Goal: Book appointment/travel/reservation

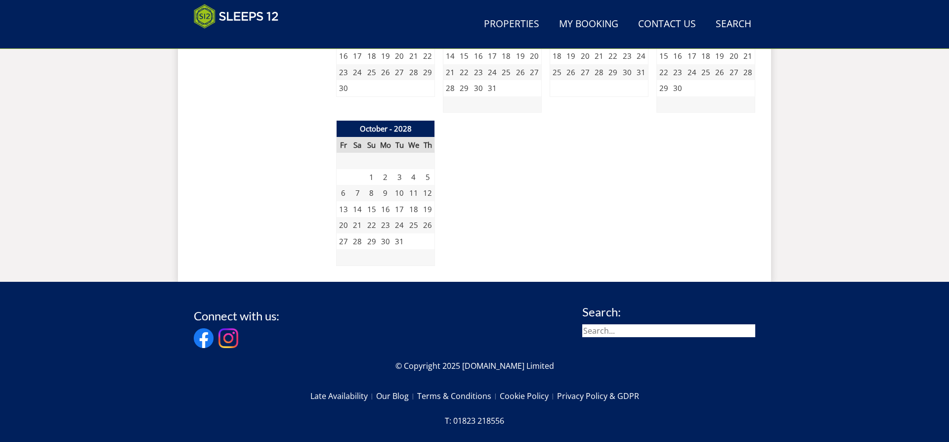
scroll to position [1808, 0]
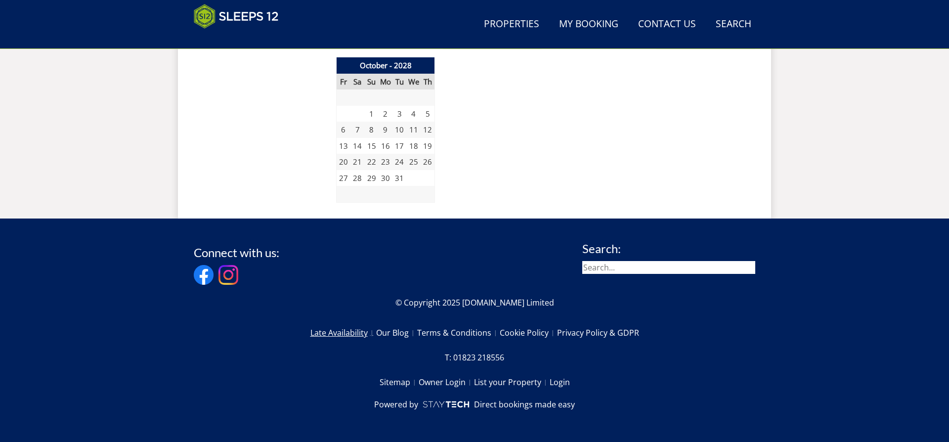
click at [336, 331] on link "Late Availability" at bounding box center [343, 332] width 66 height 17
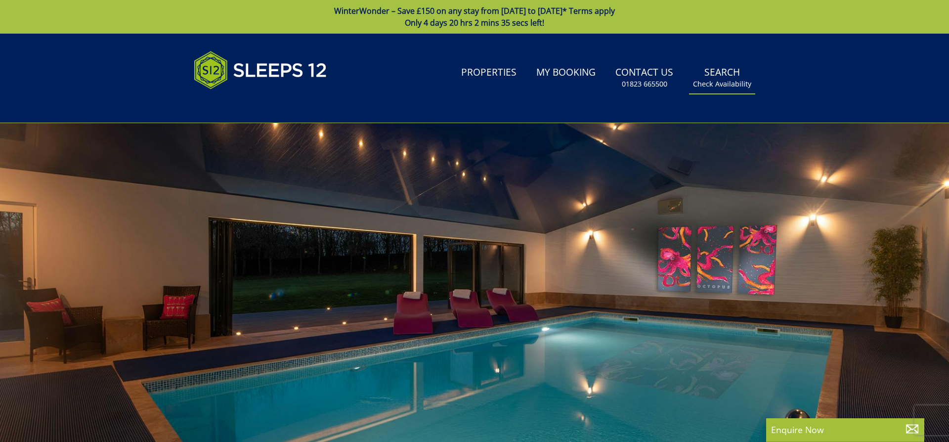
click at [720, 75] on link "Search Check Availability" at bounding box center [722, 78] width 66 height 32
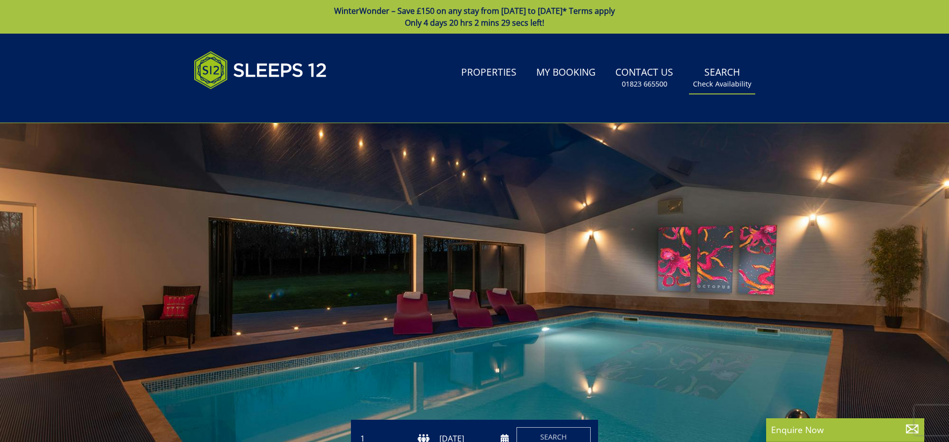
click at [726, 82] on small "Check Availability" at bounding box center [722, 84] width 58 height 10
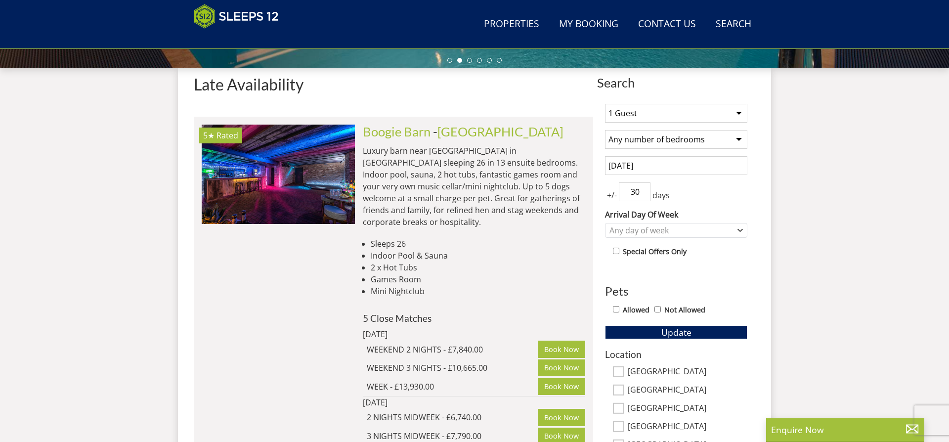
scroll to position [361, 0]
click at [642, 162] on input "[DATE]" at bounding box center [676, 165] width 142 height 19
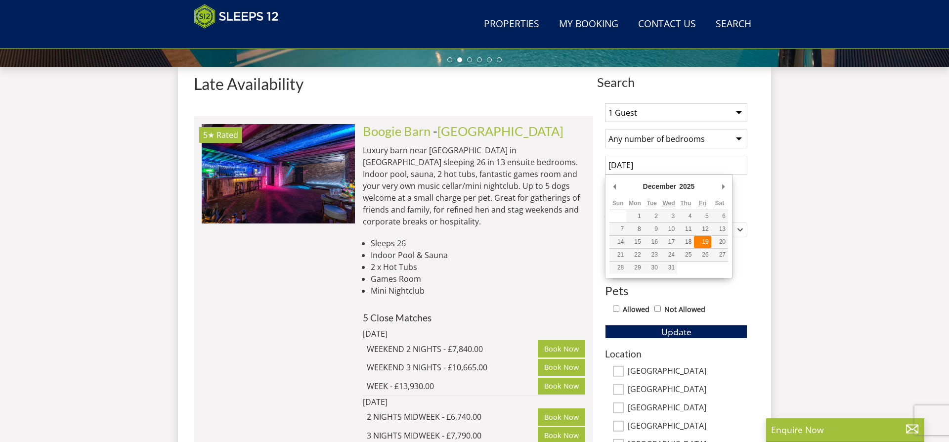
type input "[DATE]"
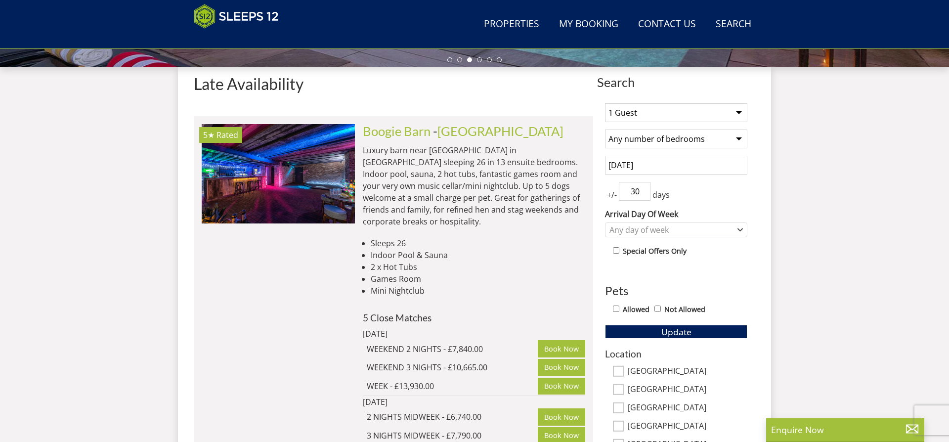
click at [614, 307] on input "Allowed" at bounding box center [616, 309] width 6 height 6
checkbox input "true"
click at [677, 330] on span "Update" at bounding box center [676, 332] width 30 height 12
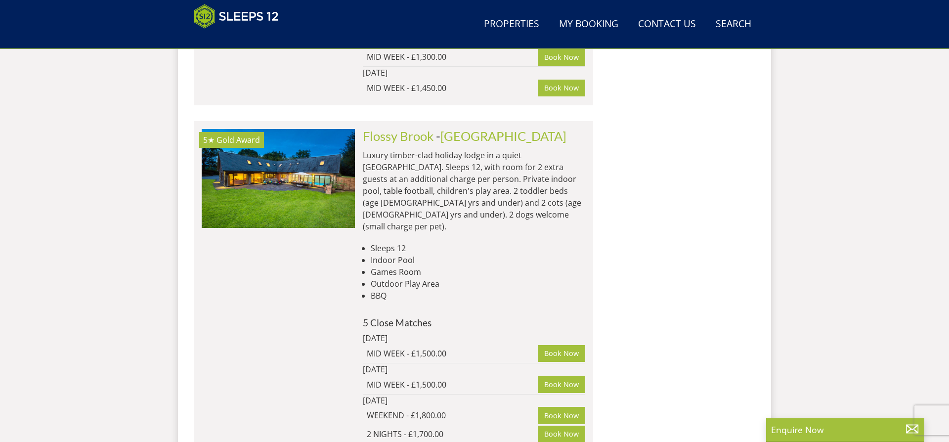
scroll to position [8433, 0]
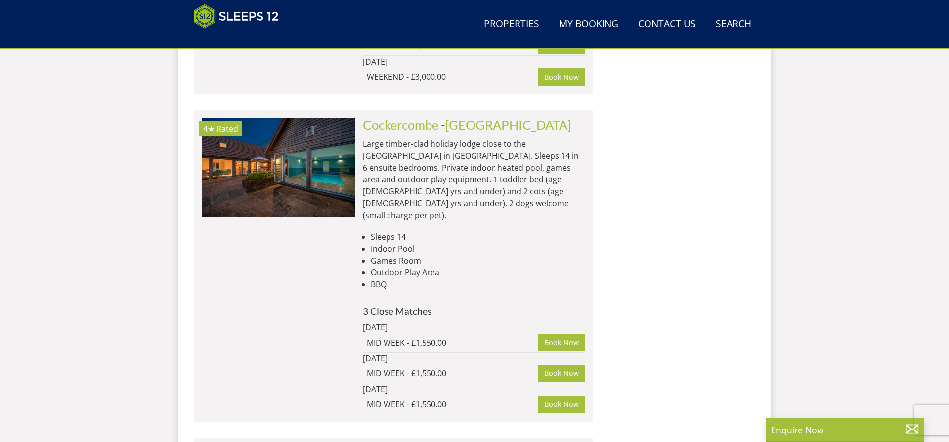
scroll to position [15489, 0]
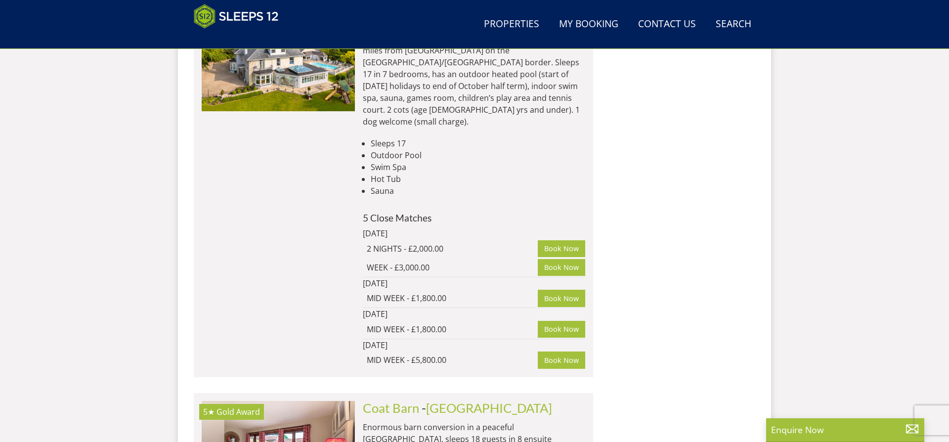
scroll to position [22654, 0]
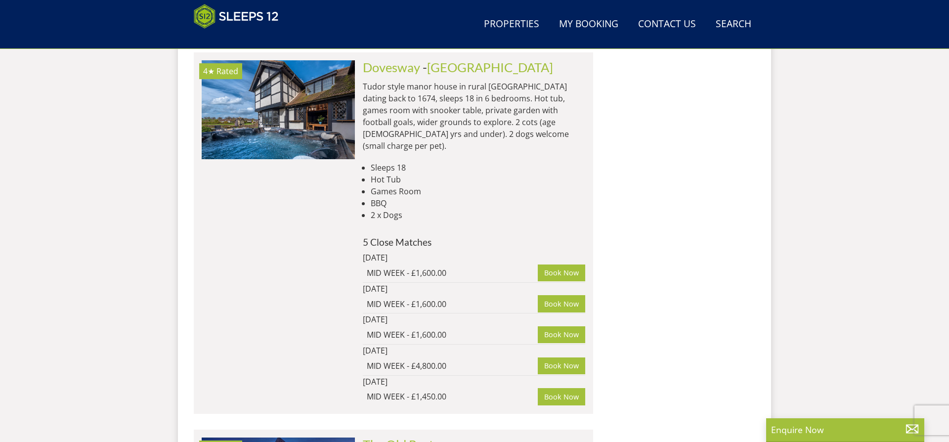
scroll to position [24046, 0]
